Goal: Information Seeking & Learning: Stay updated

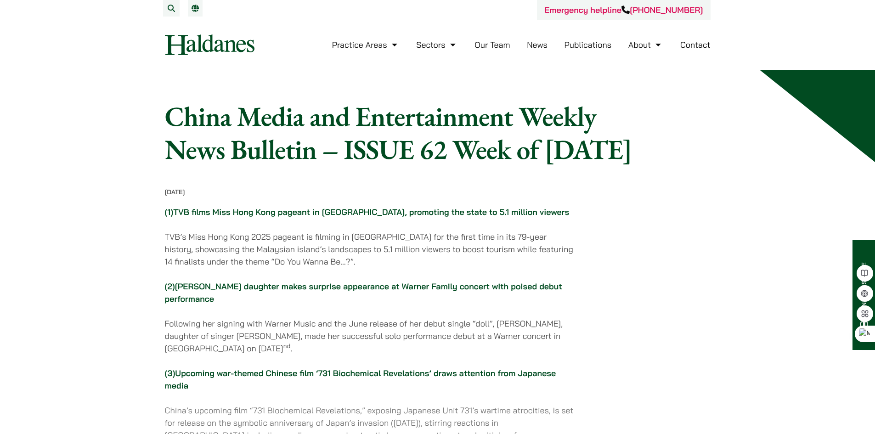
click at [582, 47] on link "Publications" at bounding box center [588, 45] width 47 height 11
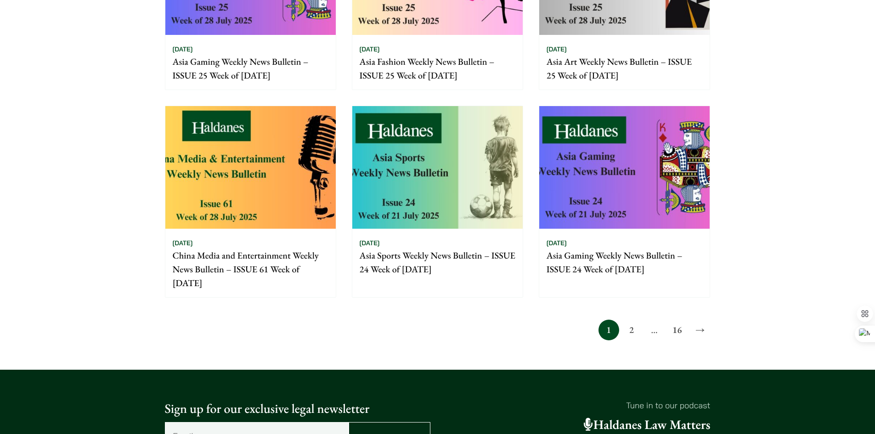
scroll to position [643, 0]
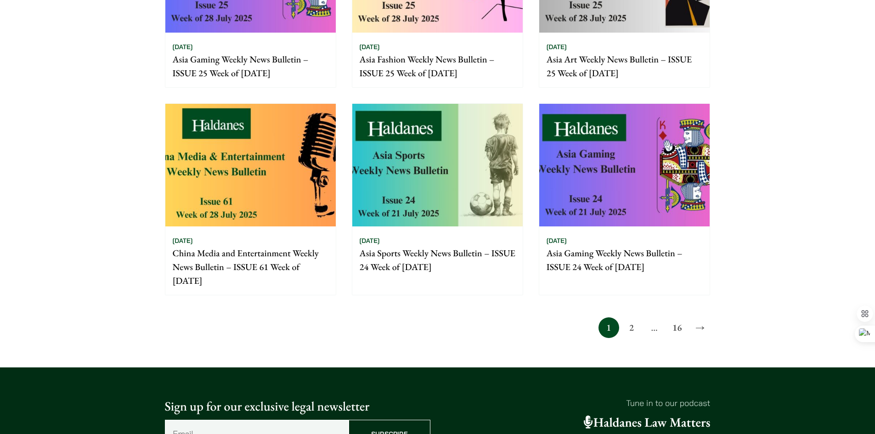
click at [633, 325] on link "2" at bounding box center [631, 327] width 21 height 21
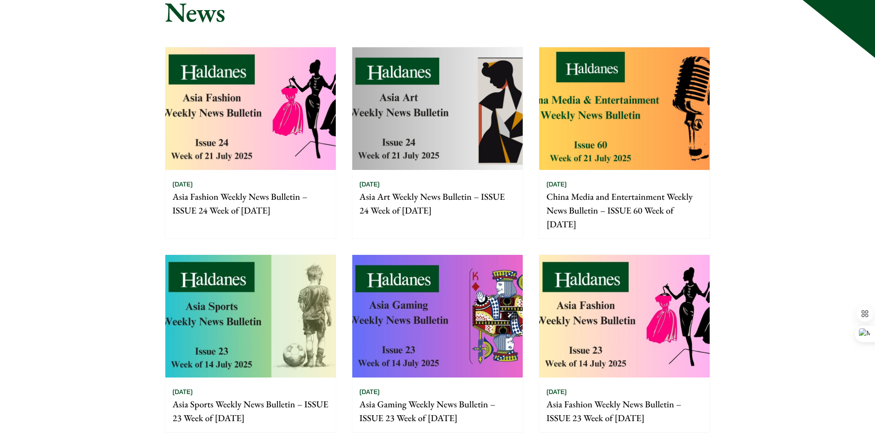
scroll to position [92, 0]
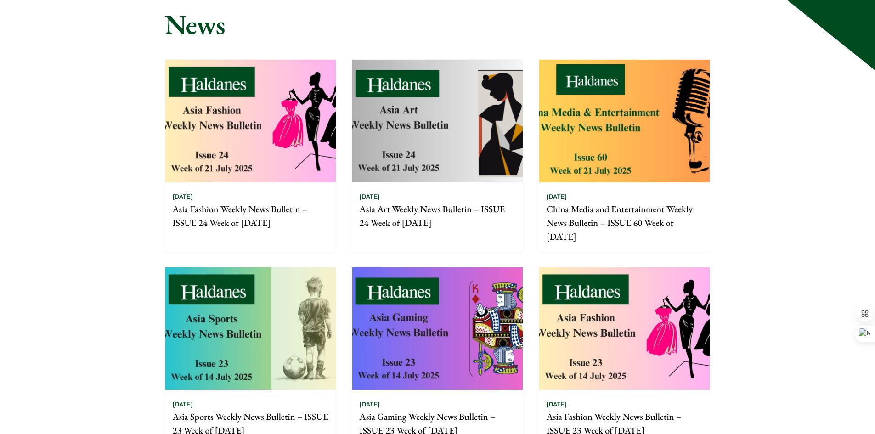
click at [651, 195] on div "27/07/2025 China Media and Entertainment Weekly News Bulletin – ISSUE 60 Week o…" at bounding box center [624, 216] width 170 height 68
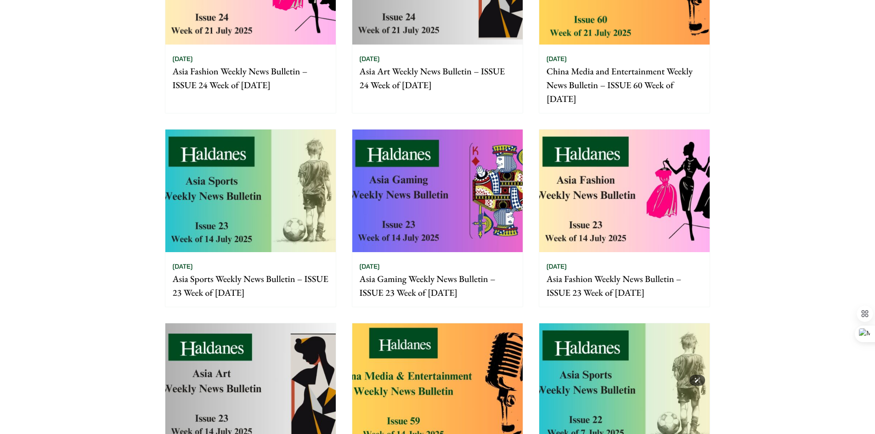
scroll to position [322, 0]
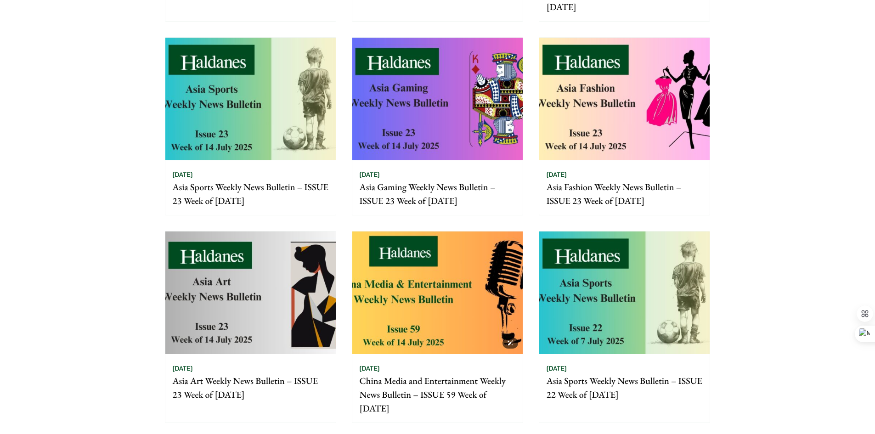
click at [452, 290] on img at bounding box center [437, 293] width 170 height 123
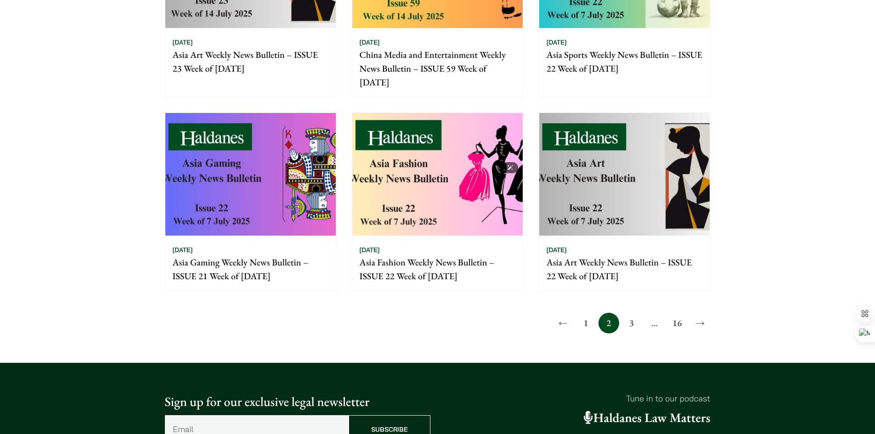
scroll to position [689, 0]
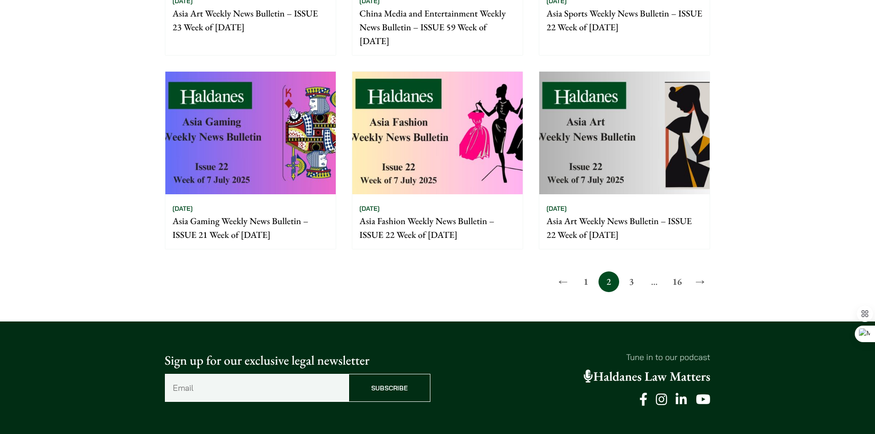
click at [633, 283] on link "3" at bounding box center [631, 281] width 21 height 21
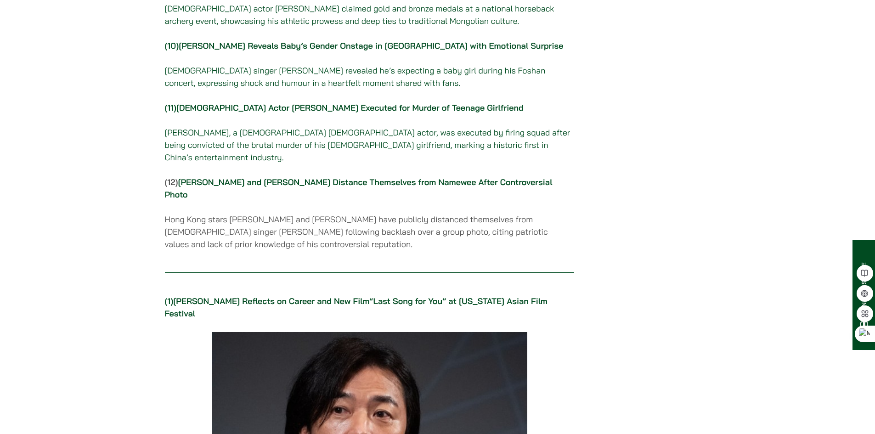
scroll to position [919, 0]
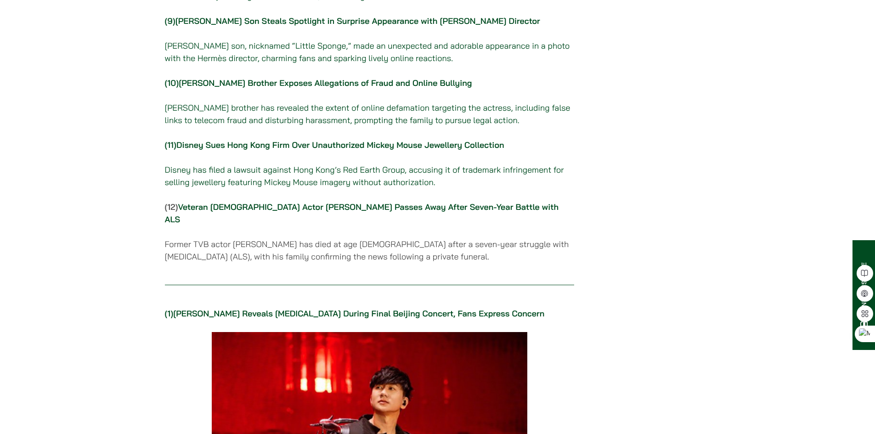
scroll to position [781, 0]
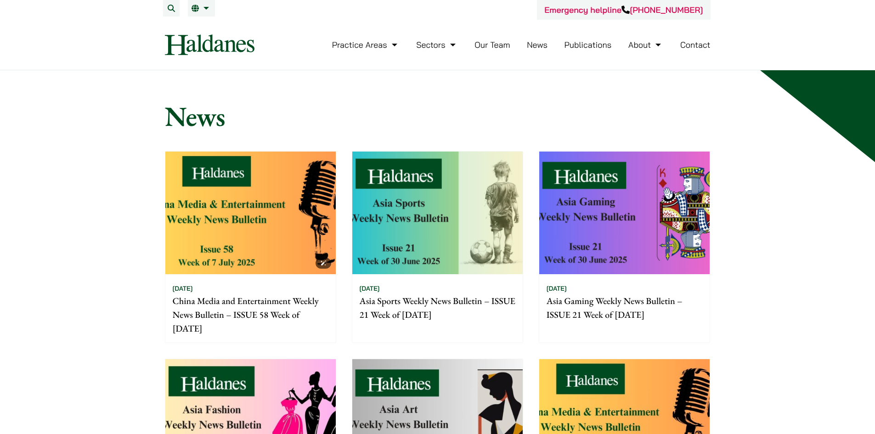
click at [251, 226] on img at bounding box center [250, 213] width 170 height 123
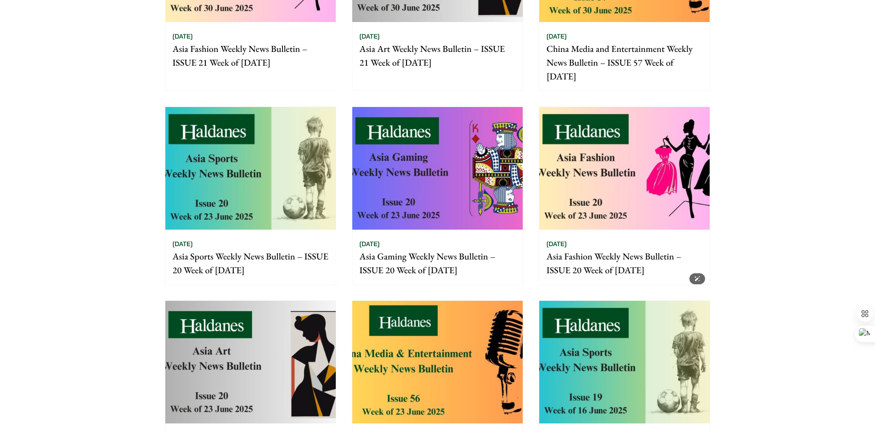
scroll to position [597, 0]
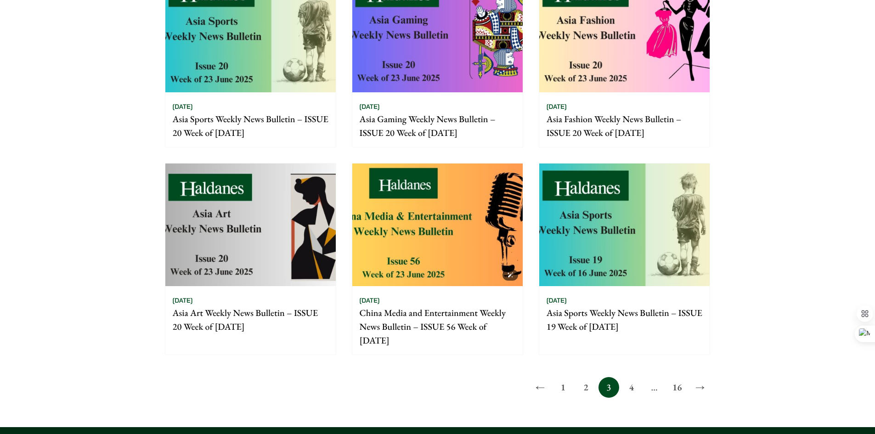
click at [410, 249] on img at bounding box center [437, 225] width 170 height 123
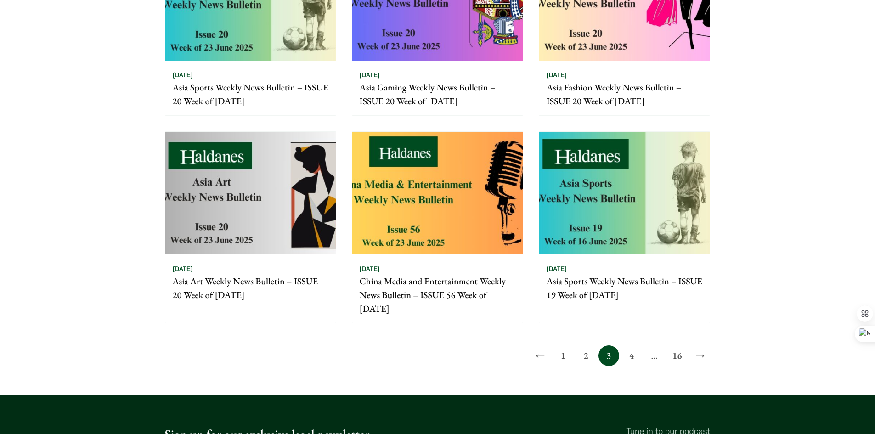
scroll to position [643, 0]
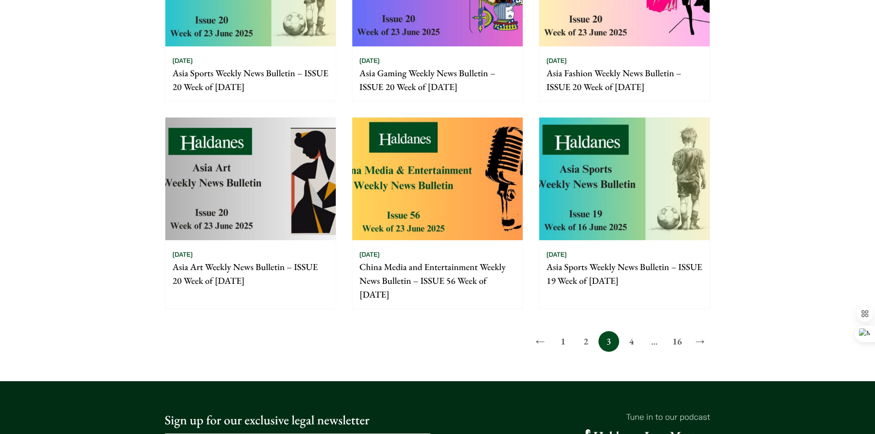
click at [634, 334] on link "4" at bounding box center [631, 341] width 21 height 21
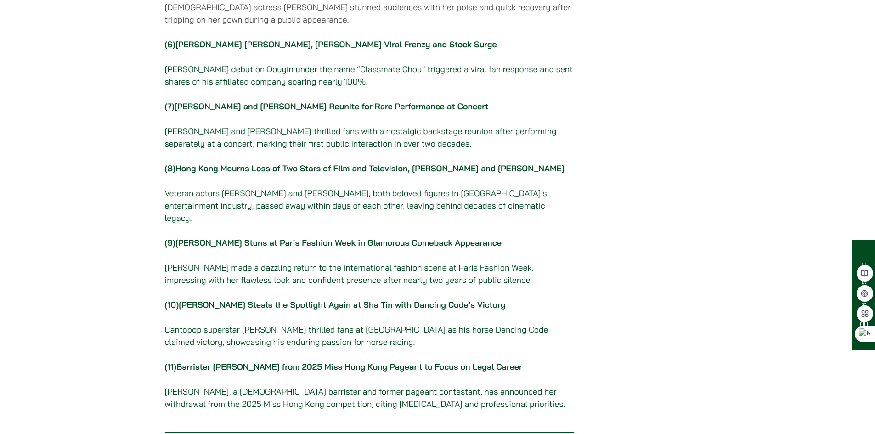
scroll to position [551, 0]
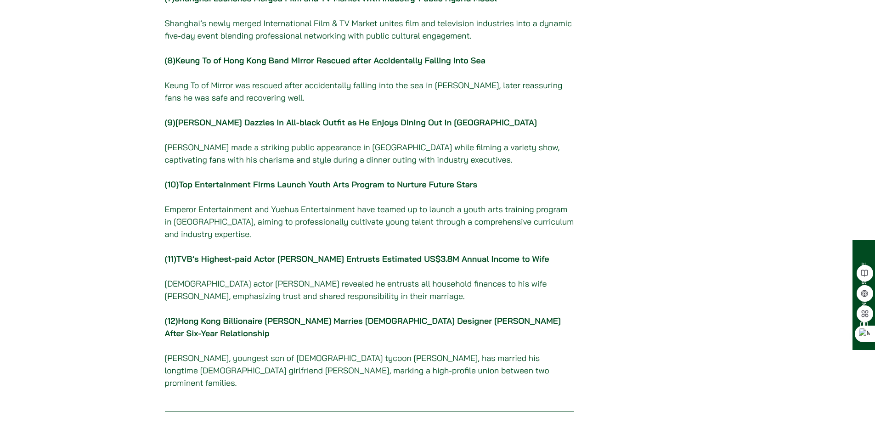
scroll to position [643, 0]
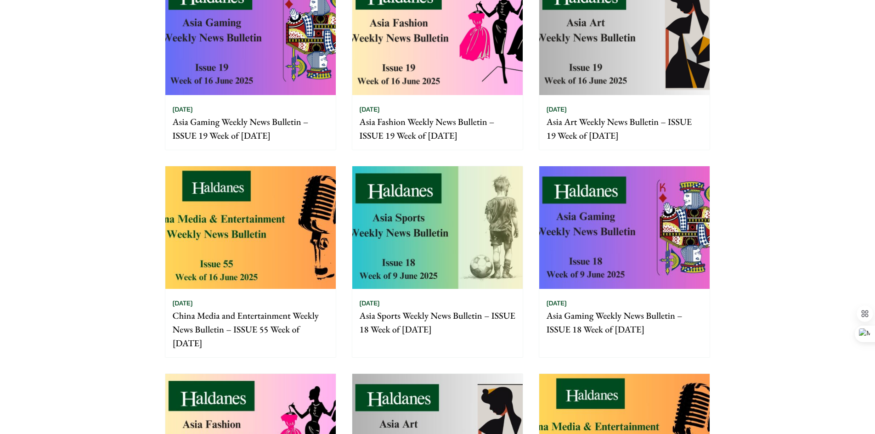
scroll to position [184, 0]
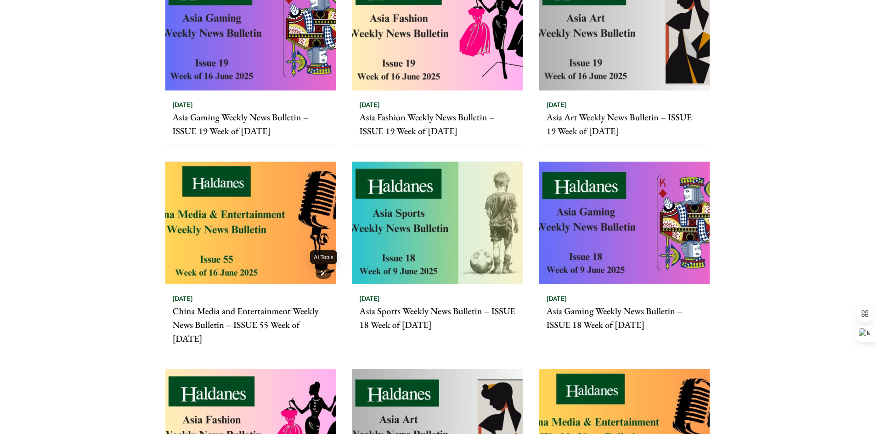
click at [314, 266] on img at bounding box center [250, 223] width 170 height 123
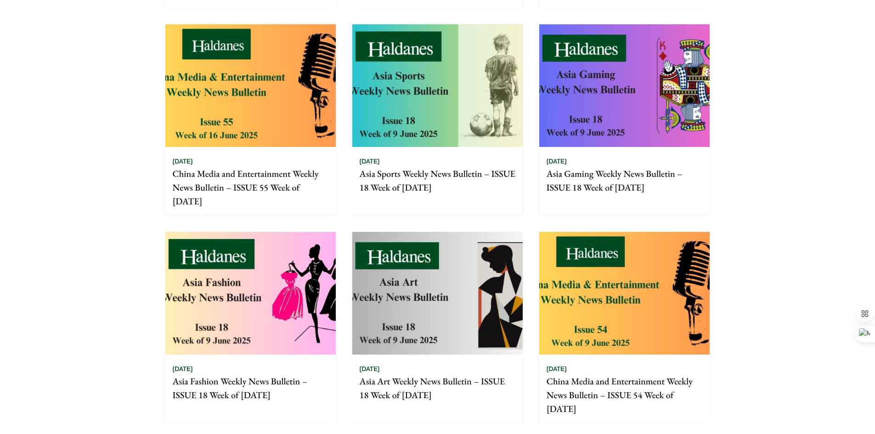
scroll to position [322, 0]
click at [573, 311] on img at bounding box center [624, 293] width 170 height 123
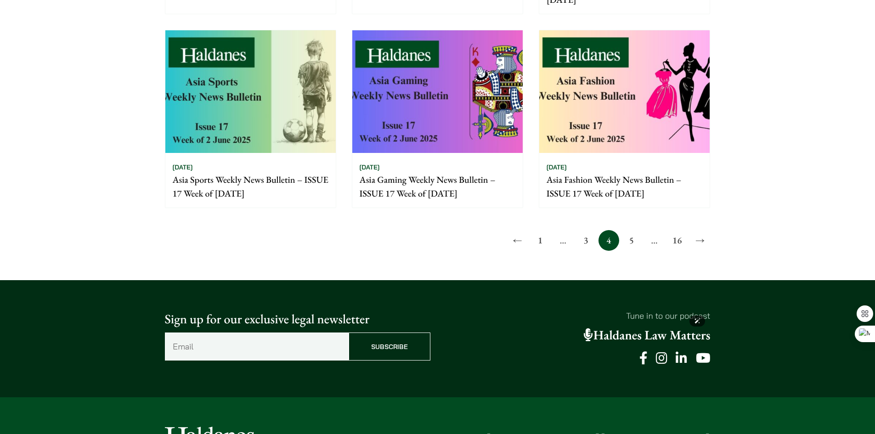
scroll to position [827, 0]
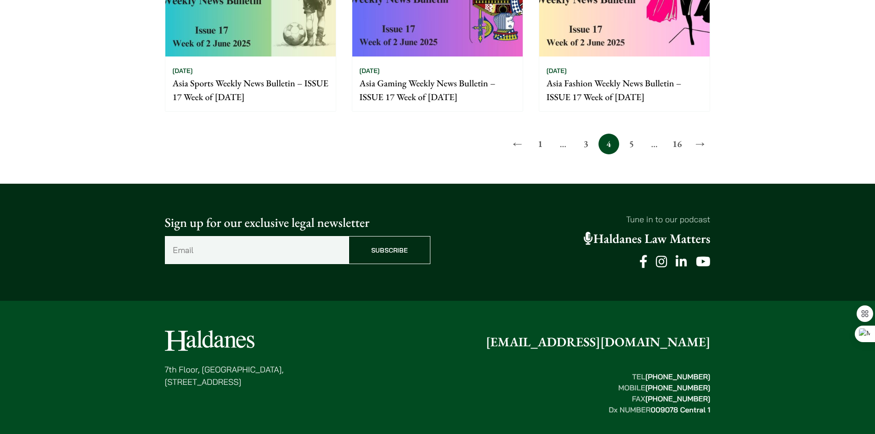
click at [633, 142] on link "5" at bounding box center [631, 144] width 21 height 21
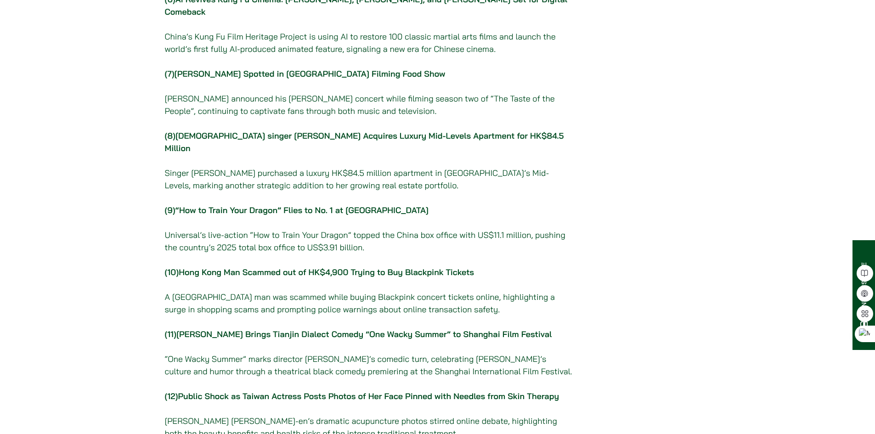
scroll to position [597, 0]
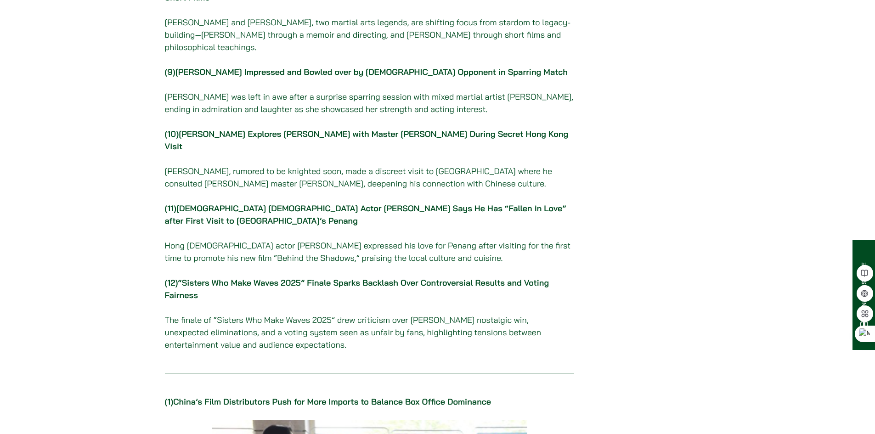
scroll to position [735, 0]
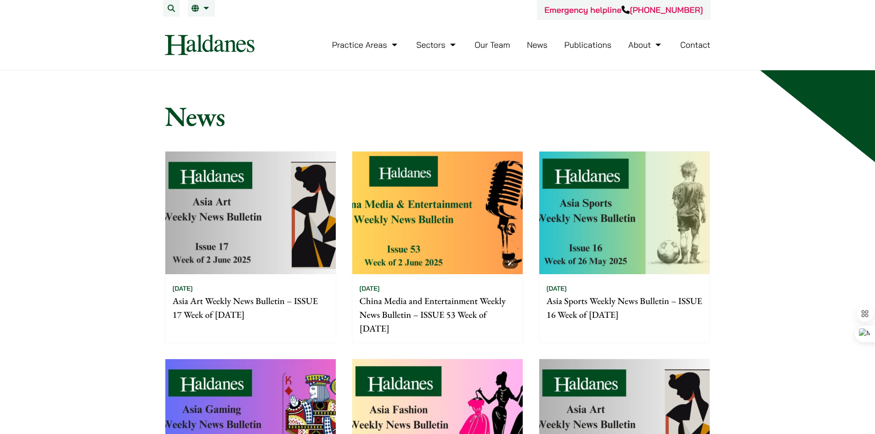
click at [469, 239] on img at bounding box center [437, 213] width 170 height 123
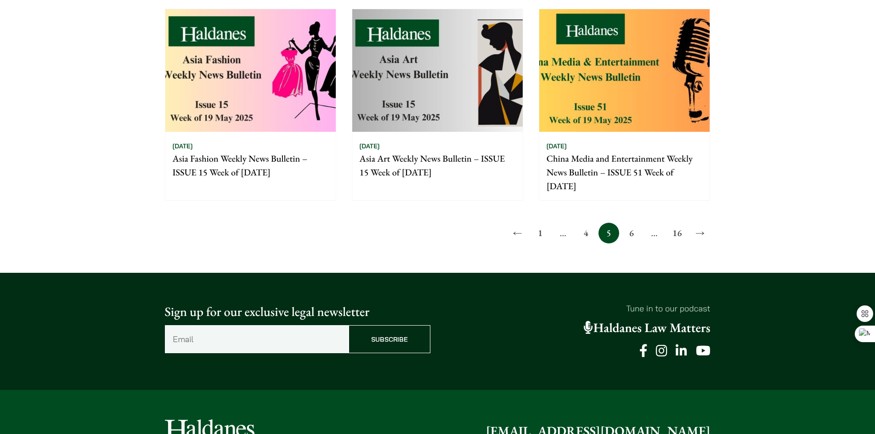
scroll to position [735, 0]
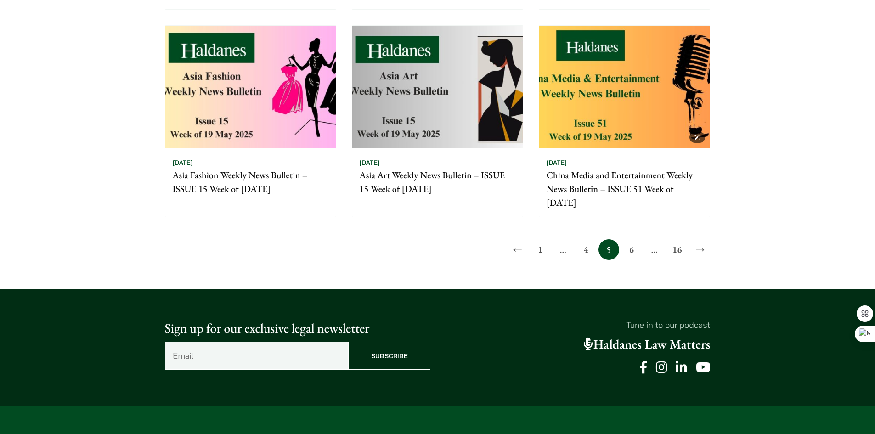
click at [614, 138] on img at bounding box center [624, 87] width 170 height 123
click at [631, 247] on link "6" at bounding box center [631, 249] width 21 height 21
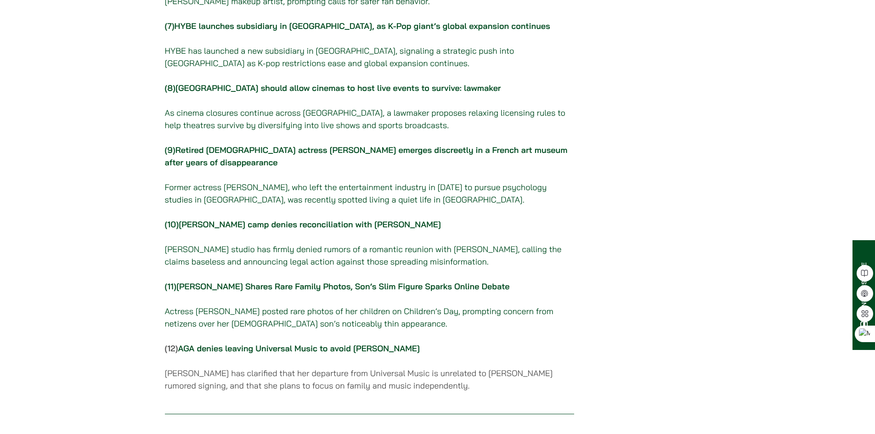
scroll to position [597, 0]
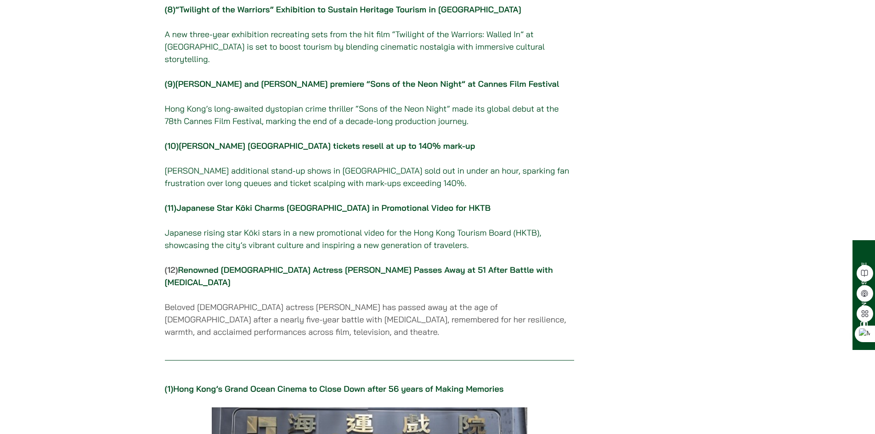
scroll to position [689, 0]
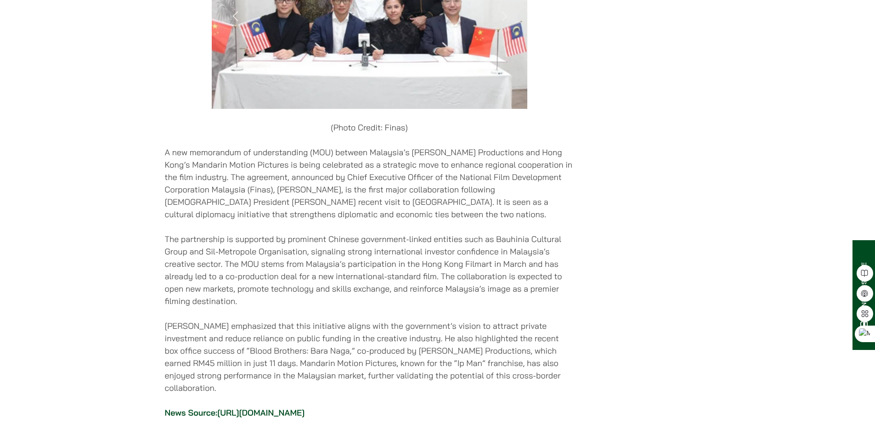
scroll to position [1286, 0]
